Goal: Information Seeking & Learning: Learn about a topic

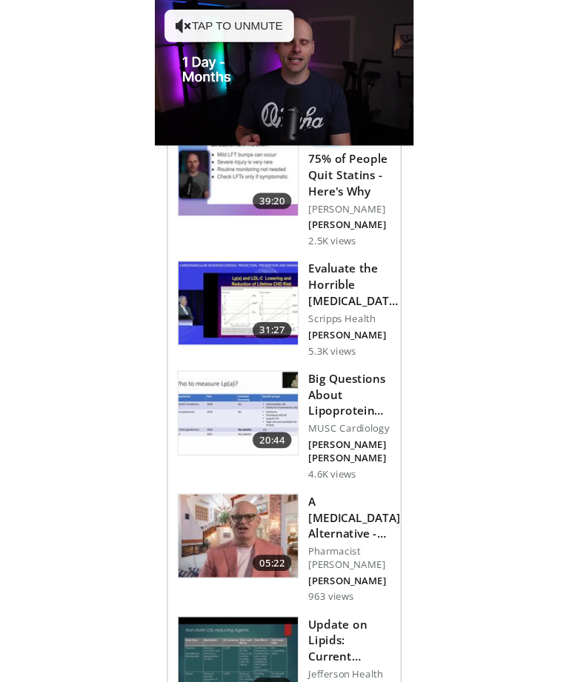
scroll to position [1914, 0]
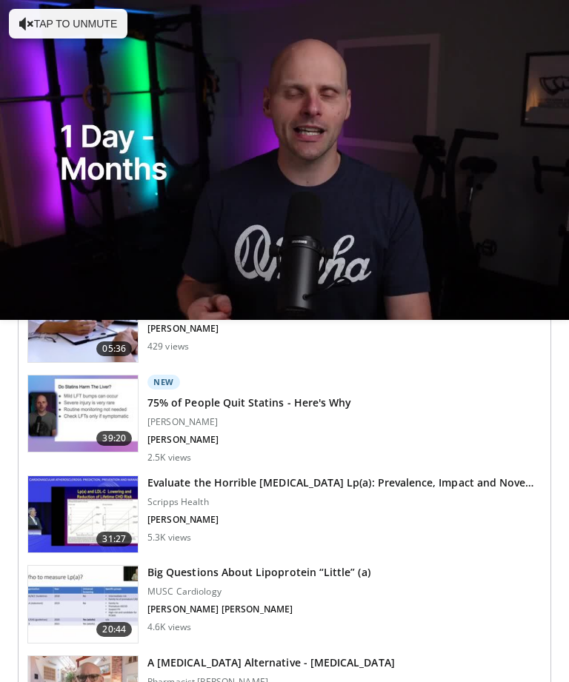
click at [236, 403] on link "39:20 New 75% of People Quit Statins - Here's Why Dr. Jordan Rennicke J. Rennic…" at bounding box center [284, 419] width 514 height 89
